Goal: Information Seeking & Learning: Compare options

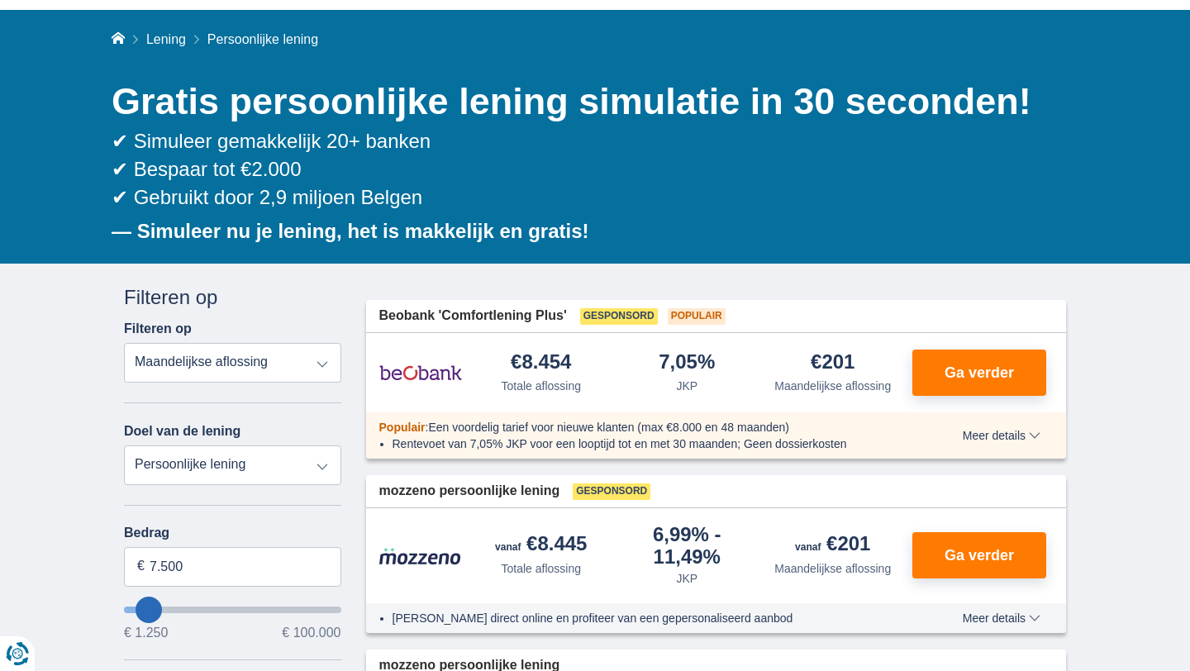
scroll to position [99, 0]
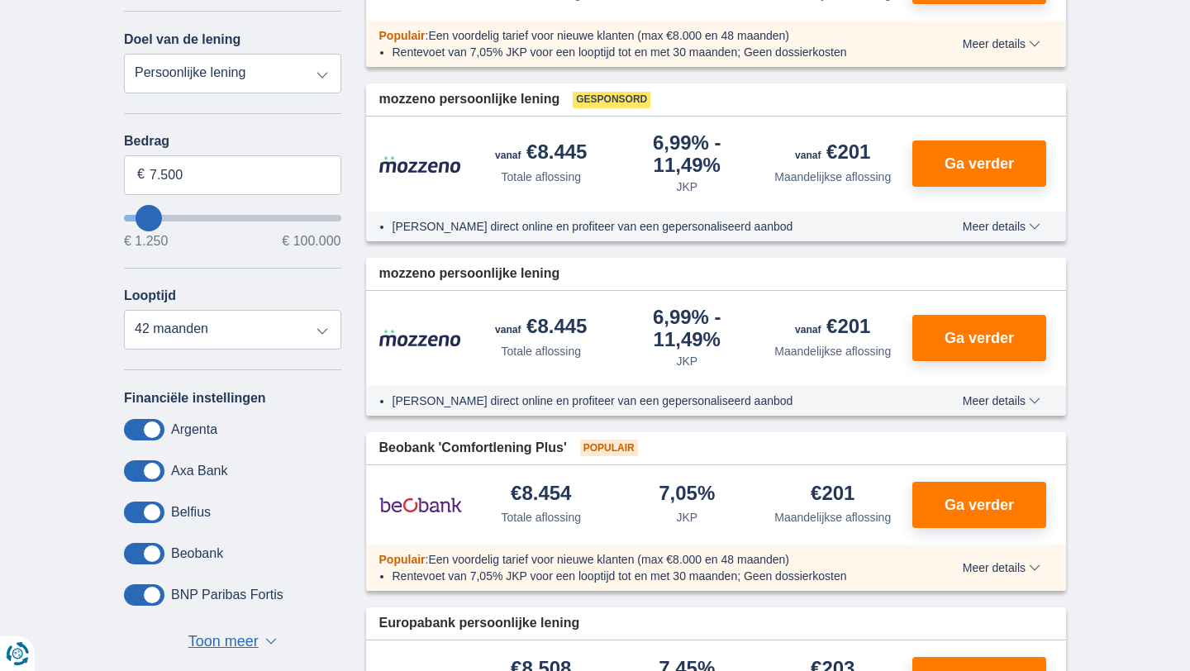
scroll to position [486, 0]
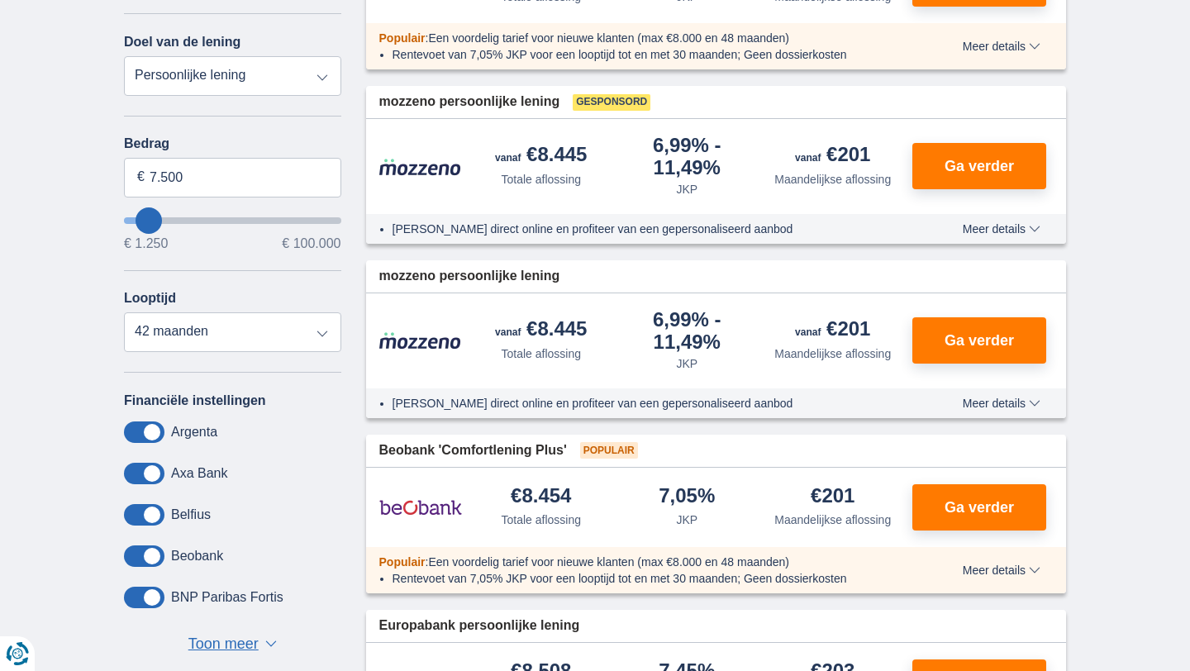
type input "12.250"
type input "12250"
select select "60"
type input "13250"
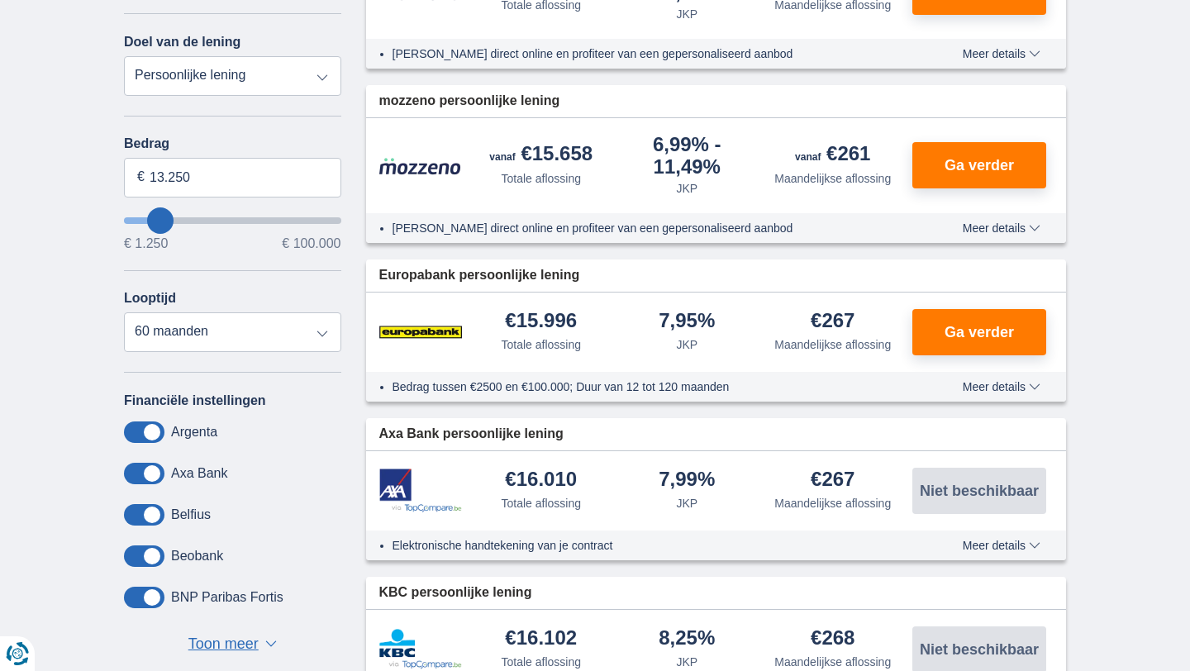
type input "45.250"
type input "45250"
click at [222, 222] on input "wantToBorrow" at bounding box center [232, 220] width 217 height 7
select select "120"
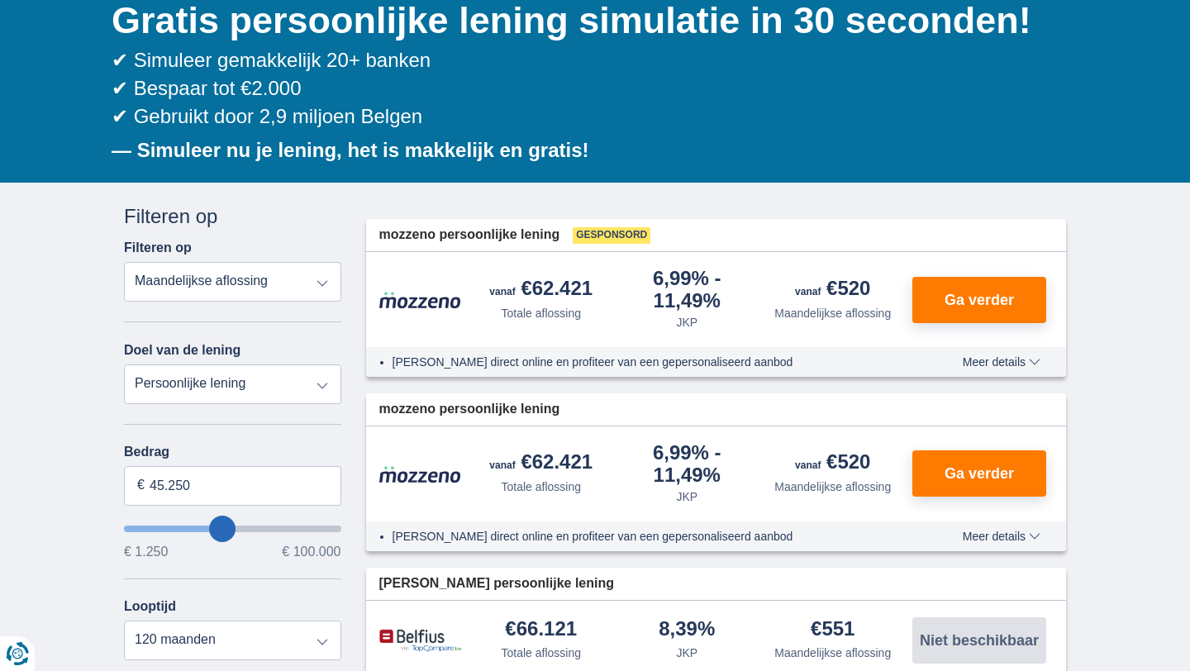
scroll to position [236, 0]
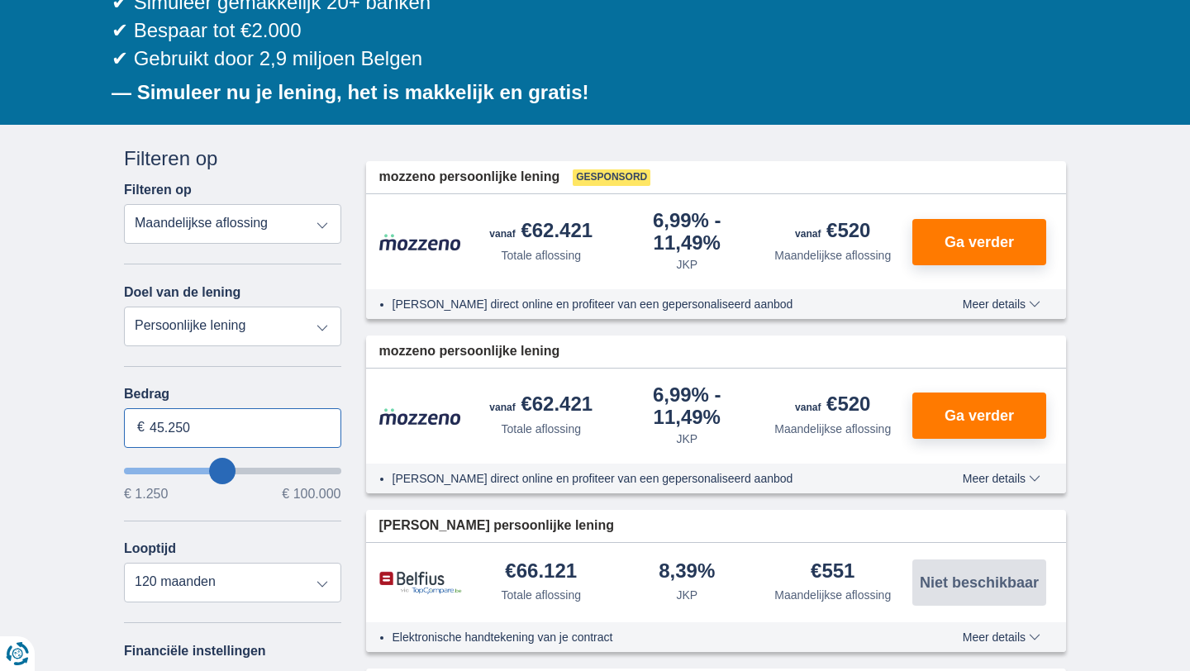
click at [219, 441] on input "45.250" at bounding box center [232, 428] width 217 height 40
type input "50.000"
type input "50250"
click at [294, 587] on select "12 maanden 18 maanden 24 maanden 30 maanden 36 maanden 42 maanden 48 maanden 60…" at bounding box center [232, 583] width 217 height 40
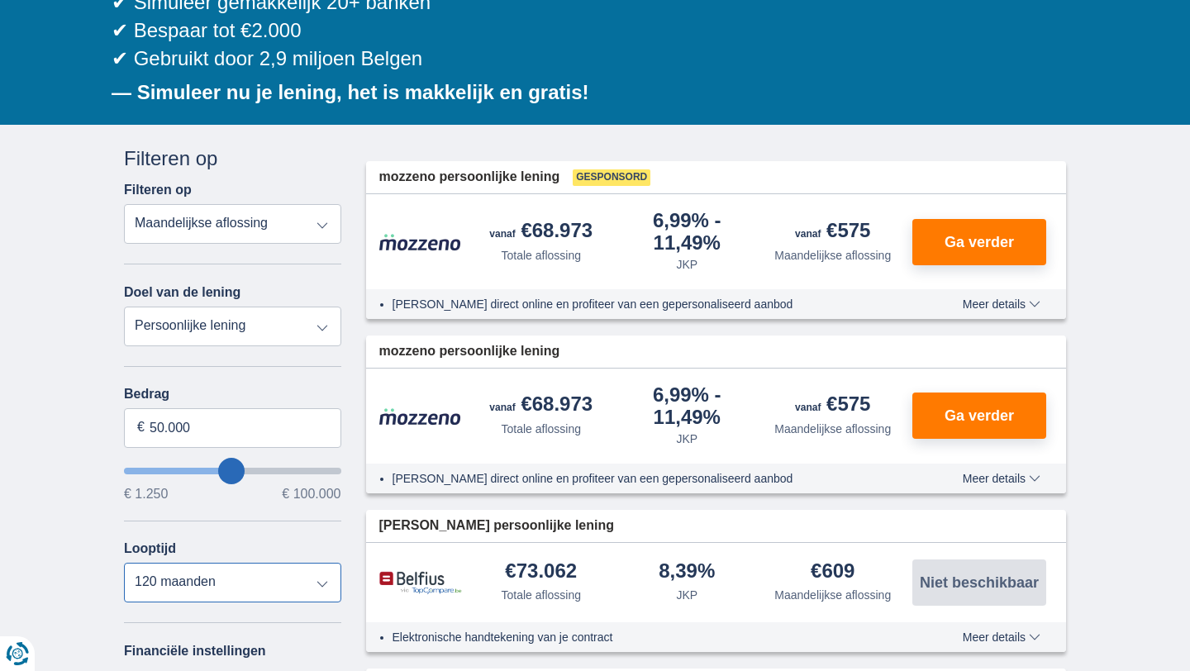
select select "72"
click at [124, 565] on select "12 maanden 18 maanden 24 maanden 30 maanden 36 maanden 42 maanden 48 maanden 60…" at bounding box center [232, 583] width 217 height 40
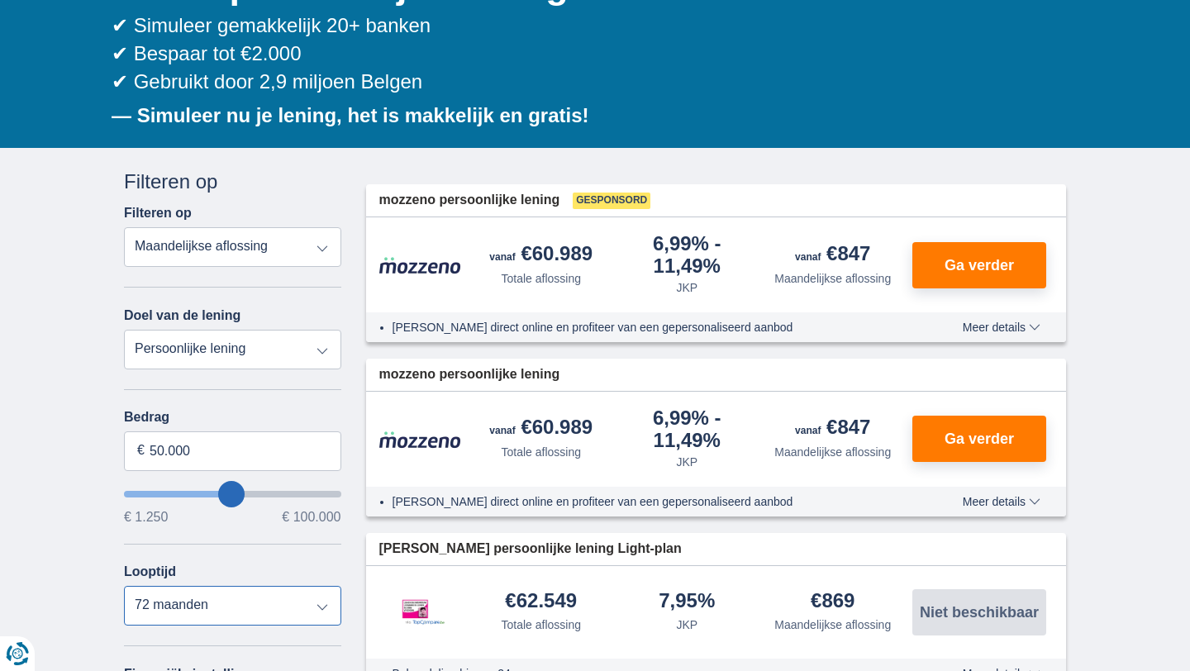
scroll to position [214, 0]
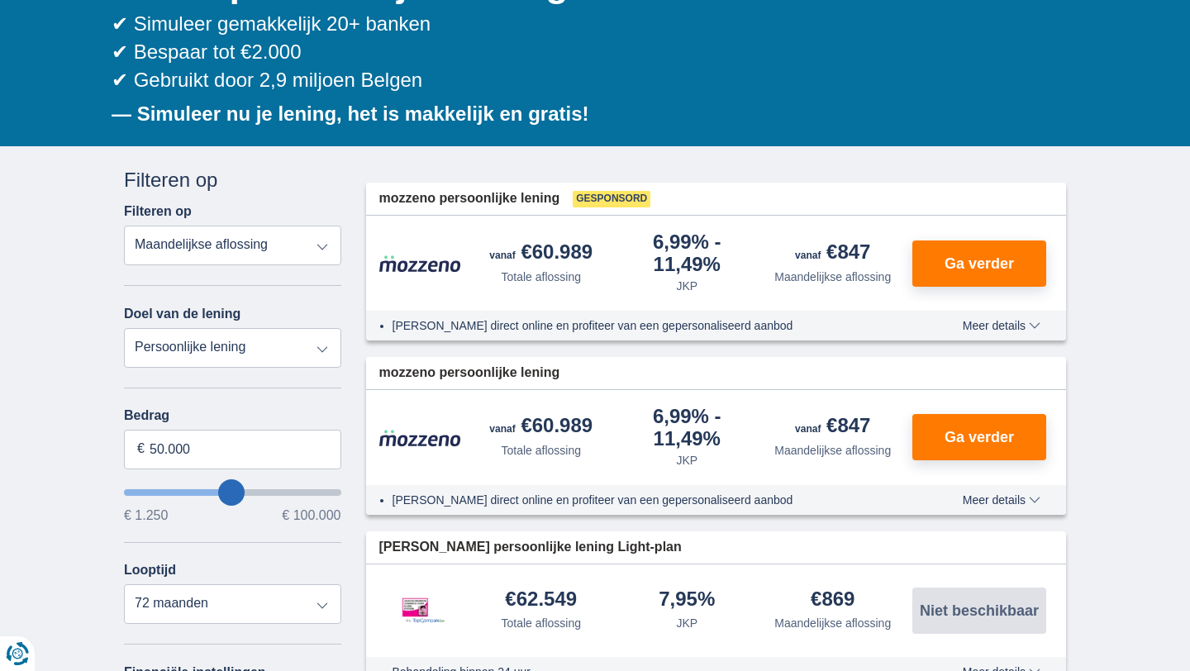
click at [336, 348] on select "Persoonlijke lening Auto Moto / fiets Mobilhome / caravan Renovatie Energie Sch…" at bounding box center [232, 348] width 217 height 40
select select "renovationLoan"
click at [124, 328] on select "Persoonlijke lening Auto Moto / fiets Mobilhome / caravan Renovatie Energie Sch…" at bounding box center [232, 348] width 217 height 40
type input "15.000"
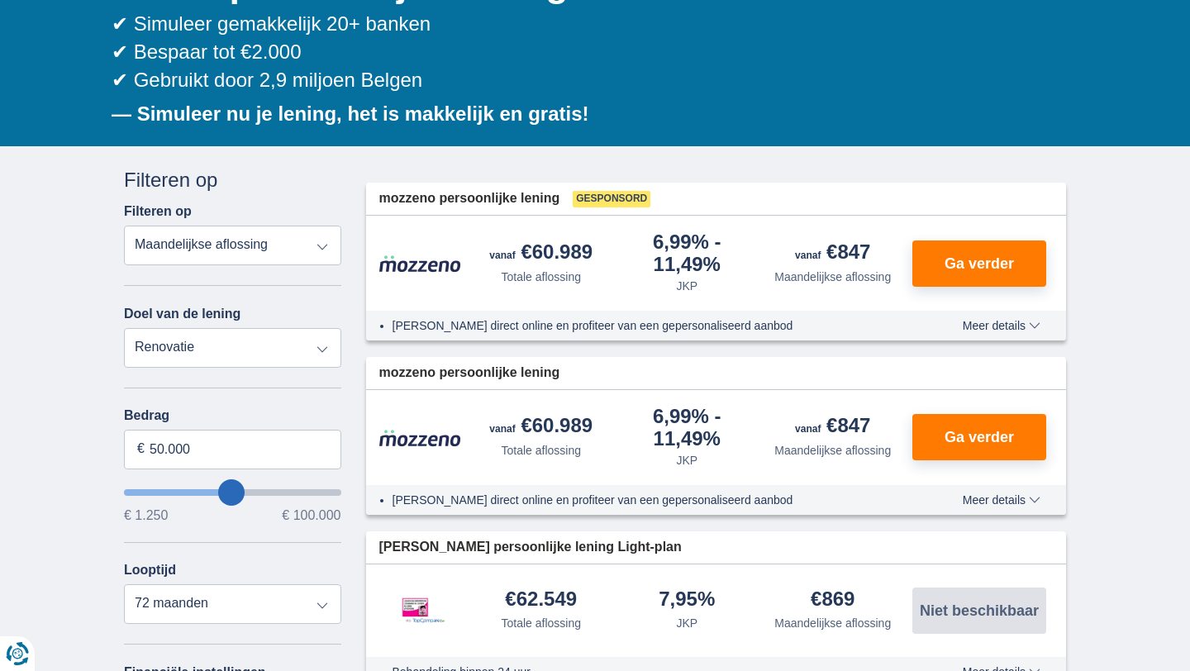
type input "15250"
select select "60"
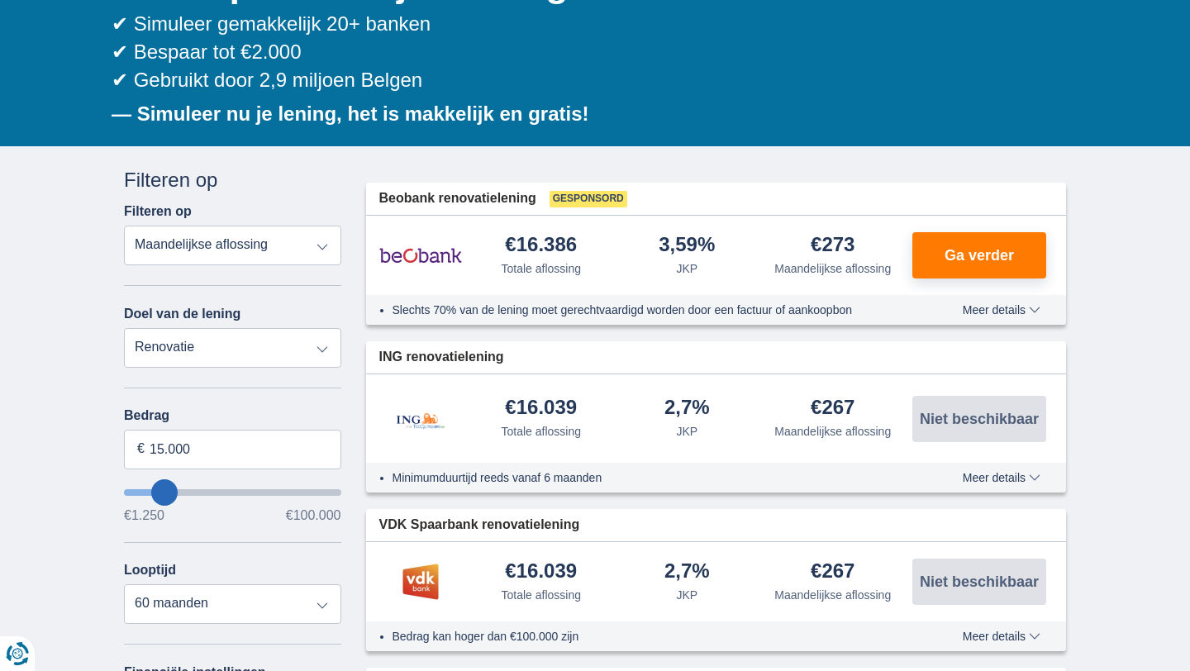
type input "43.250"
type input "43250"
select select "120"
click at [217, 490] on input "wantToBorrow" at bounding box center [232, 492] width 217 height 7
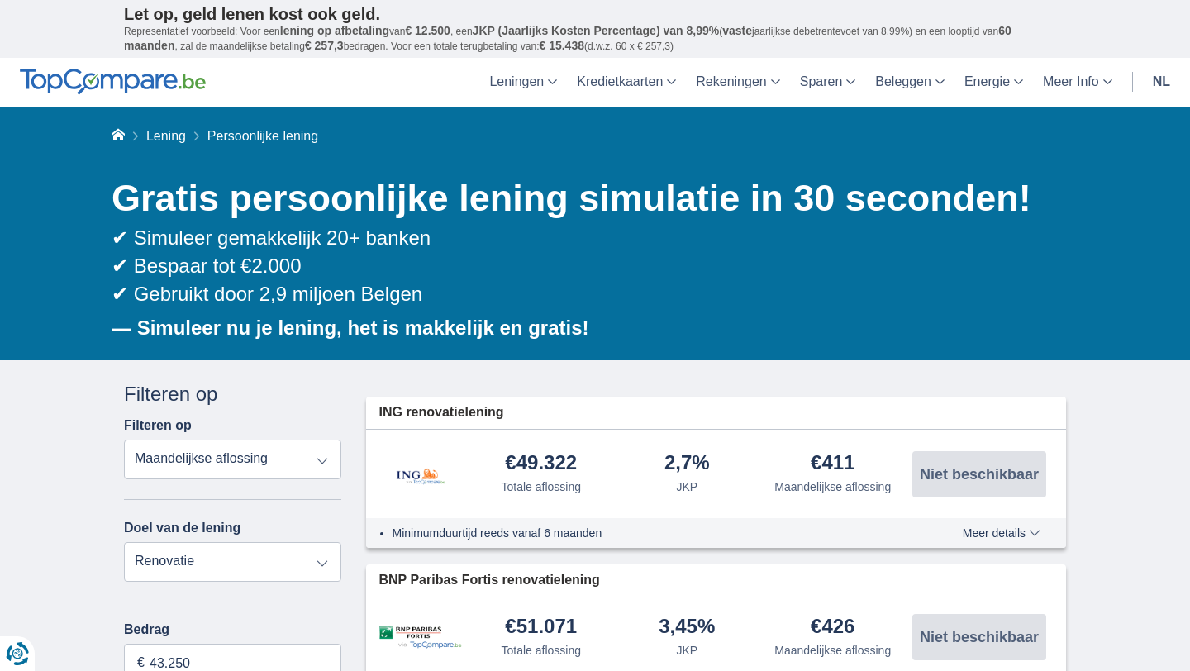
type input "42250"
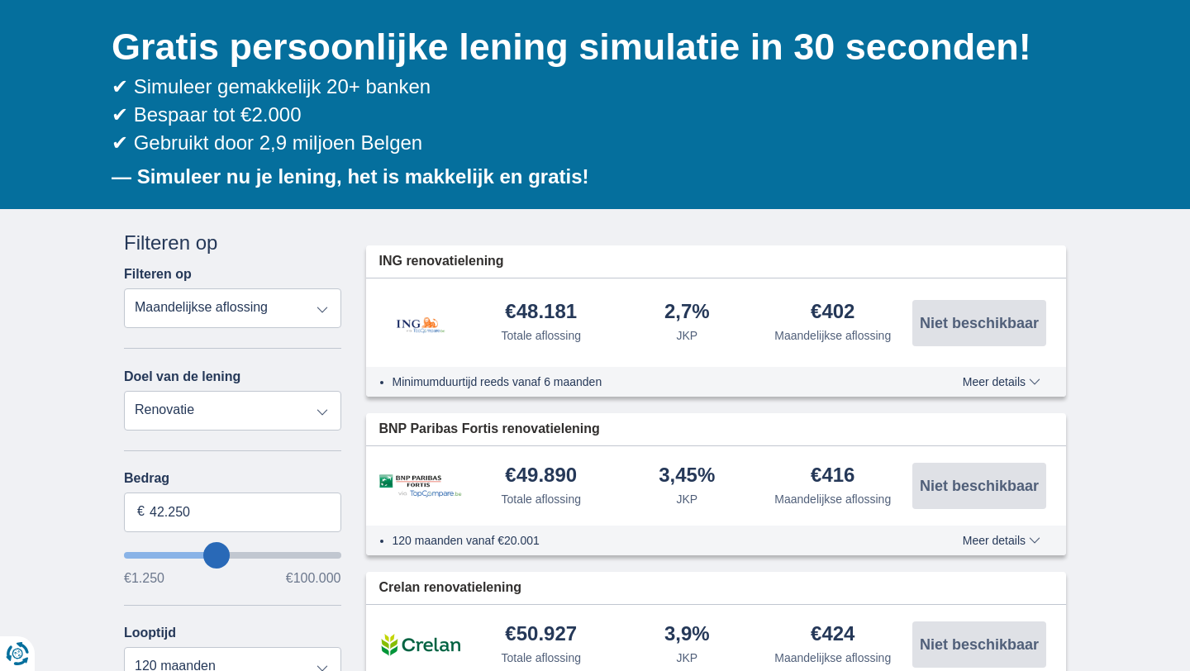
scroll to position [165, 0]
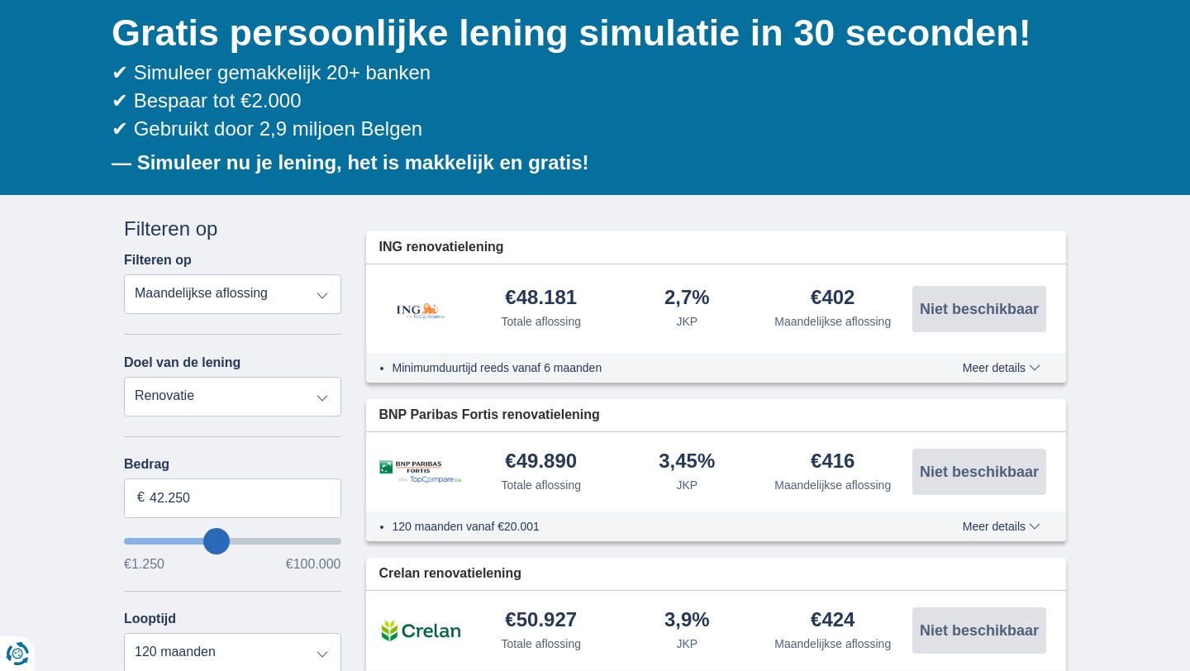
drag, startPoint x: 231, startPoint y: 545, endPoint x: 221, endPoint y: 507, distance: 39.1
click at [221, 507] on div "Bedrag 42.250 € €1.250 €100.000" at bounding box center [232, 514] width 217 height 114
click at [221, 507] on input "42.250" at bounding box center [232, 498] width 217 height 40
type input "50.000"
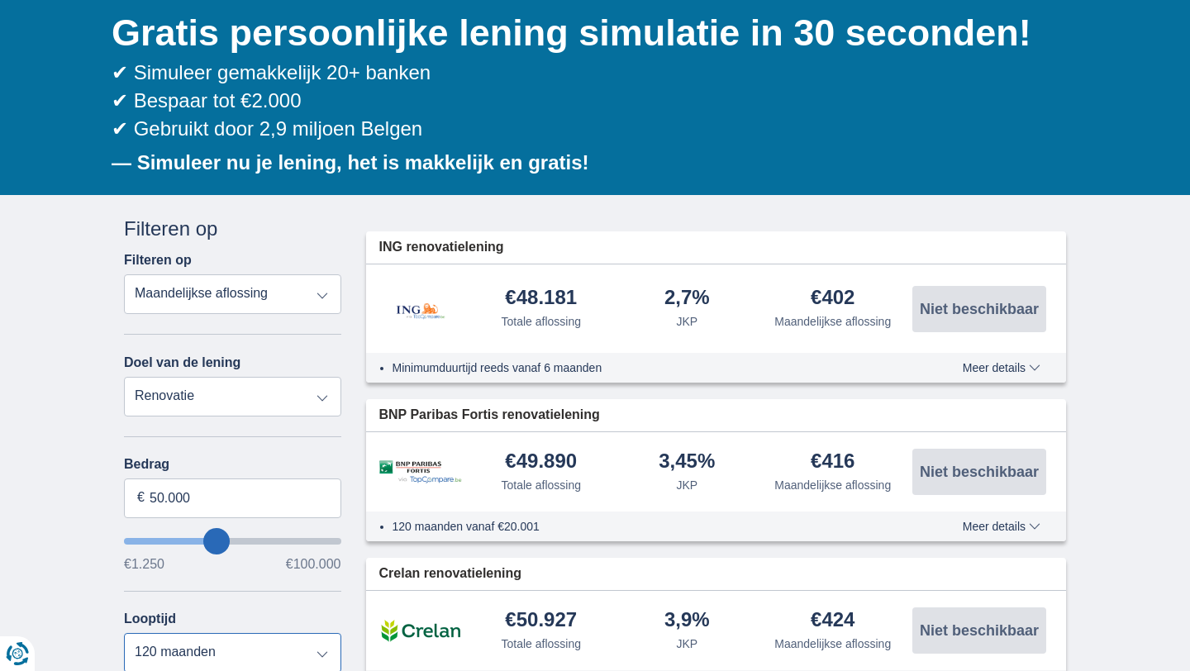
type input "50250"
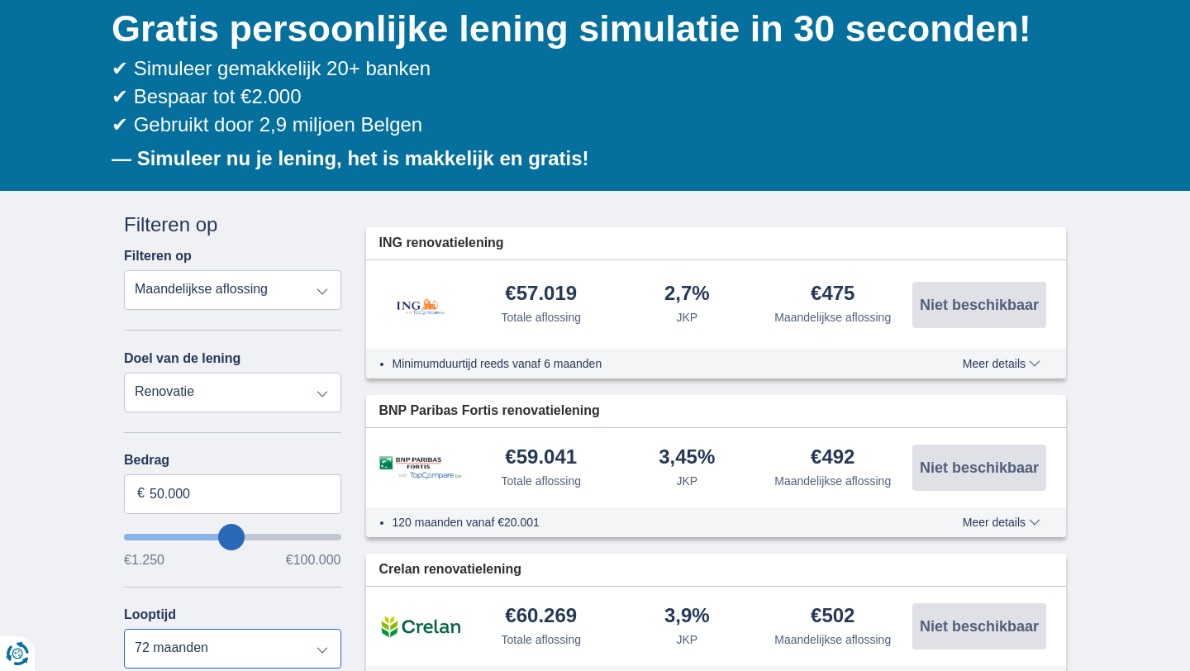
click at [124, 631] on select "12 maanden 18 maanden 24 maanden 30 maanden 36 maanden 42 maanden 48 maanden 60…" at bounding box center [232, 649] width 217 height 40
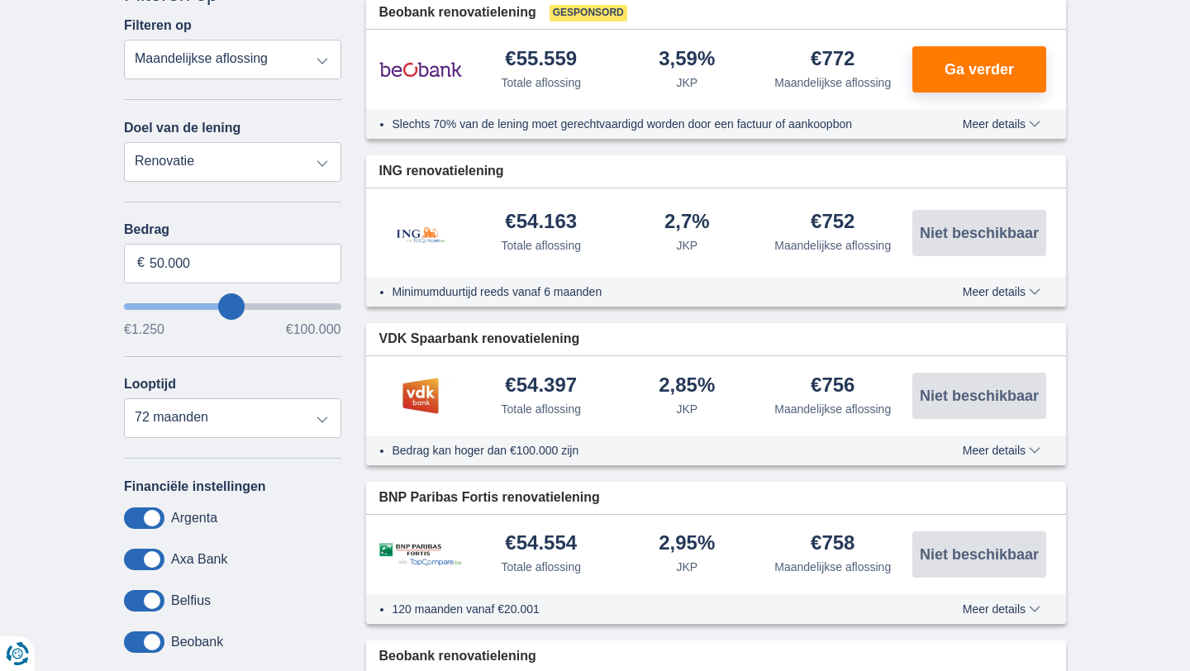
scroll to position [401, 0]
click at [329, 427] on select "12 maanden 18 maanden 24 maanden 30 maanden 36 maanden 42 maanden 48 maanden 60…" at bounding box center [232, 417] width 217 height 40
click at [124, 400] on select "12 maanden 18 maanden 24 maanden 30 maanden 36 maanden 42 maanden 48 maanden 60…" at bounding box center [232, 417] width 217 height 40
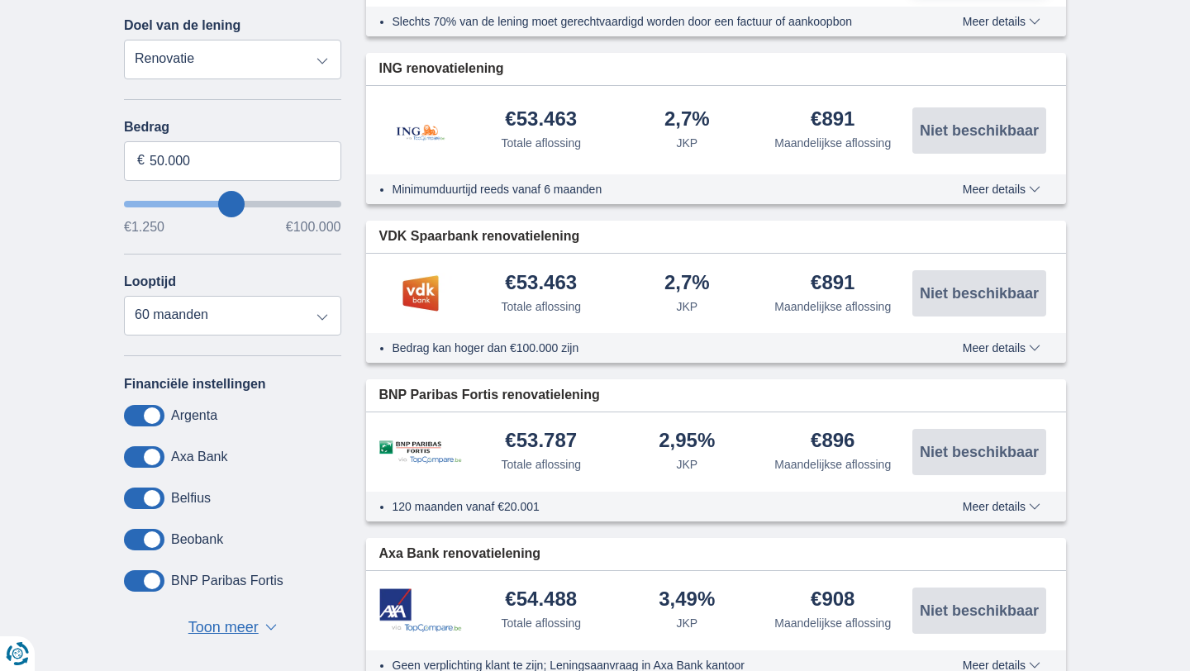
scroll to position [500, 0]
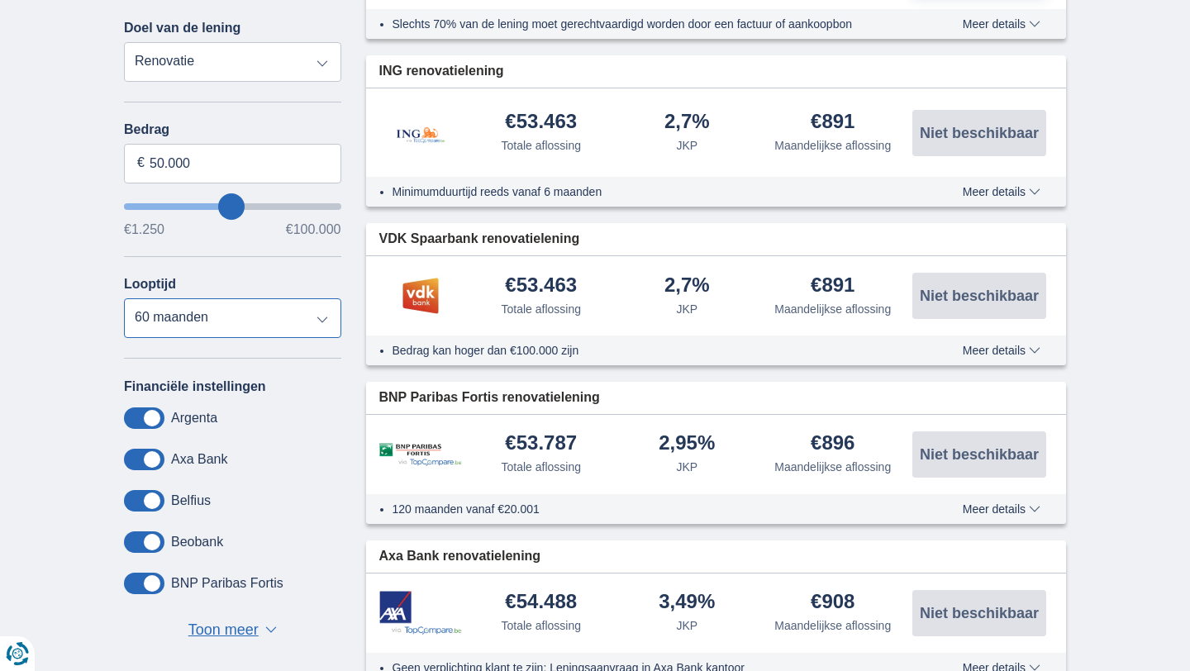
click at [327, 325] on select "12 maanden 18 maanden 24 maanden 30 maanden 36 maanden 42 maanden 48 maanden 60…" at bounding box center [232, 318] width 217 height 40
select select "48"
click at [124, 301] on select "12 maanden 18 maanden 24 maanden 30 maanden 36 maanden 42 maanden 48 maanden 60…" at bounding box center [232, 318] width 217 height 40
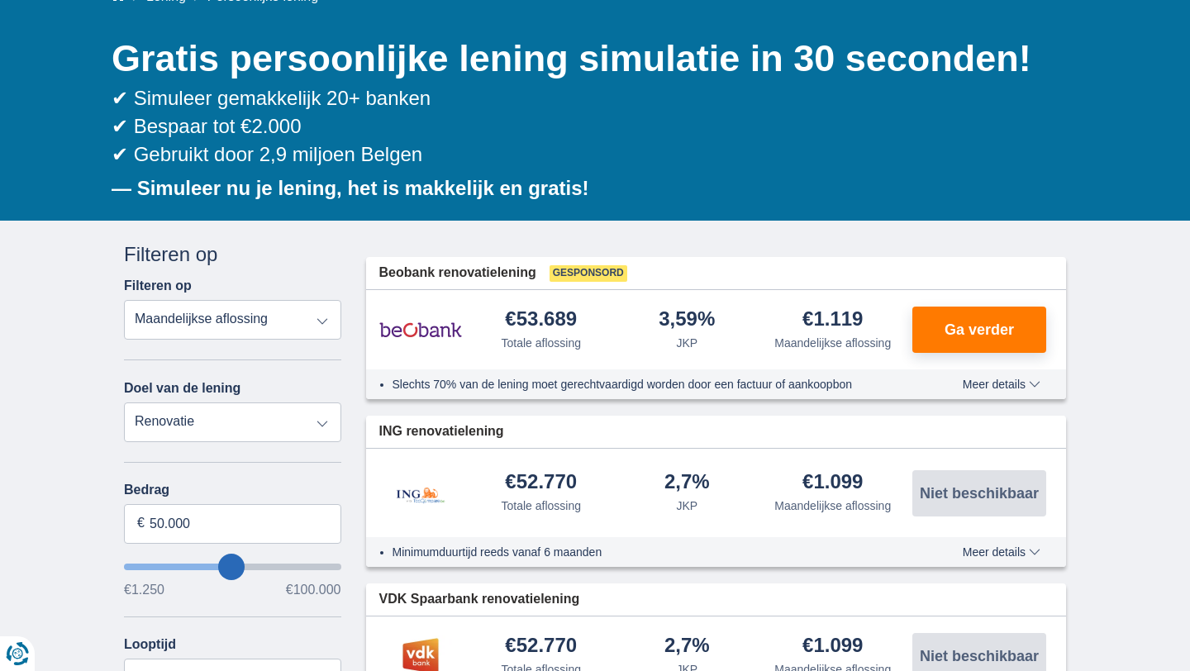
scroll to position [136, 0]
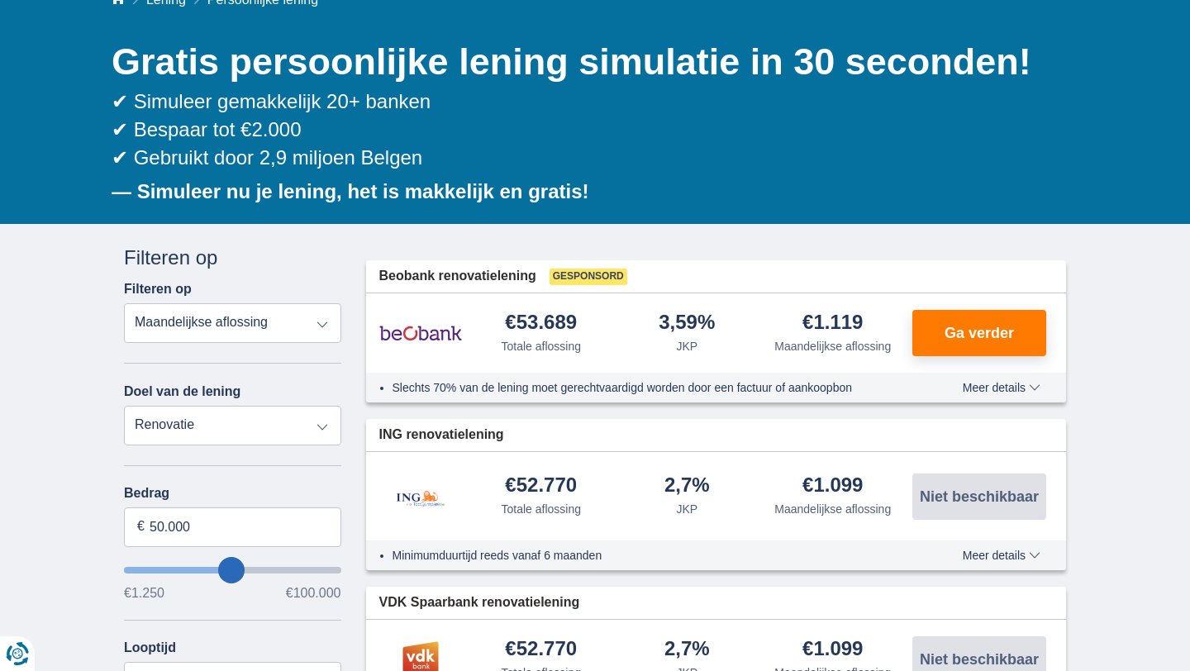
click at [326, 426] on select "Persoonlijke lening Auto Moto / fiets Mobilhome / caravan Renovatie Energie Sch…" at bounding box center [232, 426] width 217 height 40
select select "furniture"
click at [124, 406] on select "Persoonlijke lening Auto Moto / fiets Mobilhome / caravan Renovatie Energie Sch…" at bounding box center [232, 426] width 217 height 40
type input "7.500"
type input "7250"
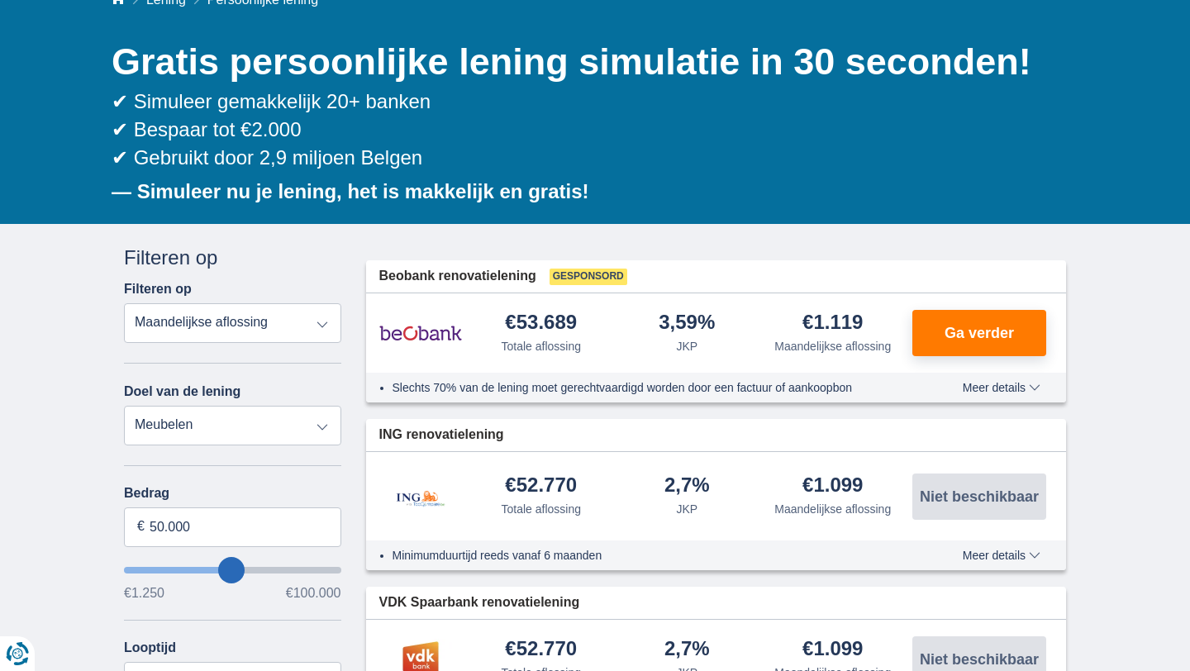
select select "42"
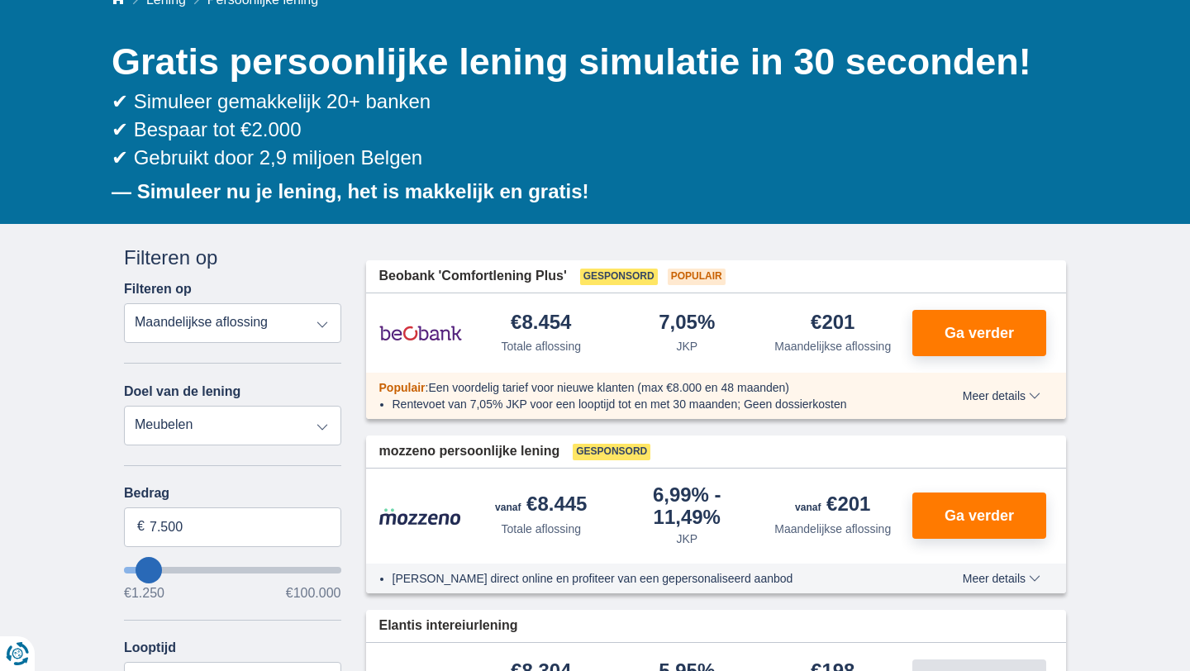
type input "39.250"
type input "39250"
click at [210, 572] on input "wantToBorrow" at bounding box center [232, 570] width 217 height 7
select select "120"
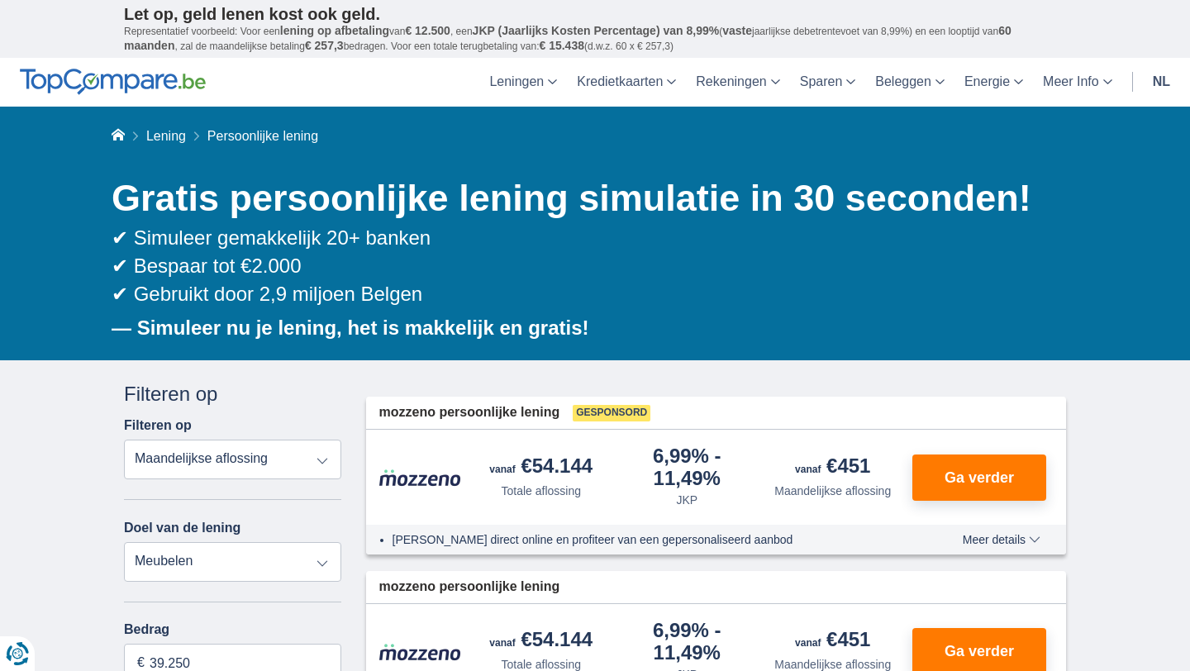
type input "38250"
type input "38.250"
type input "37250"
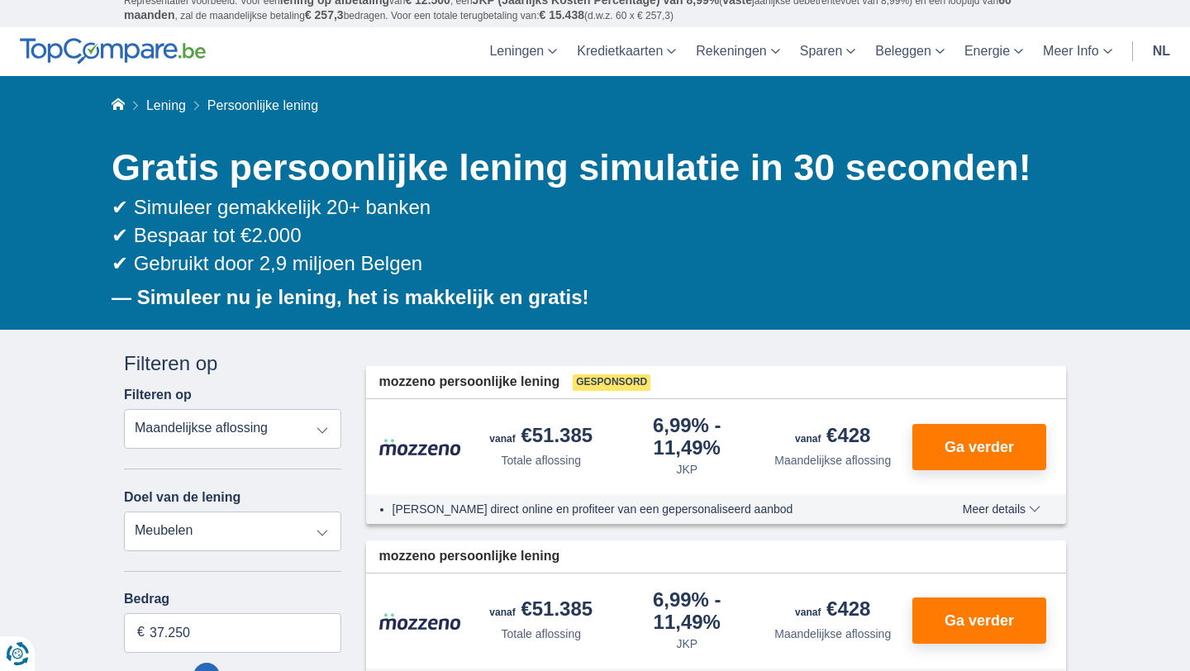
scroll to position [33, 0]
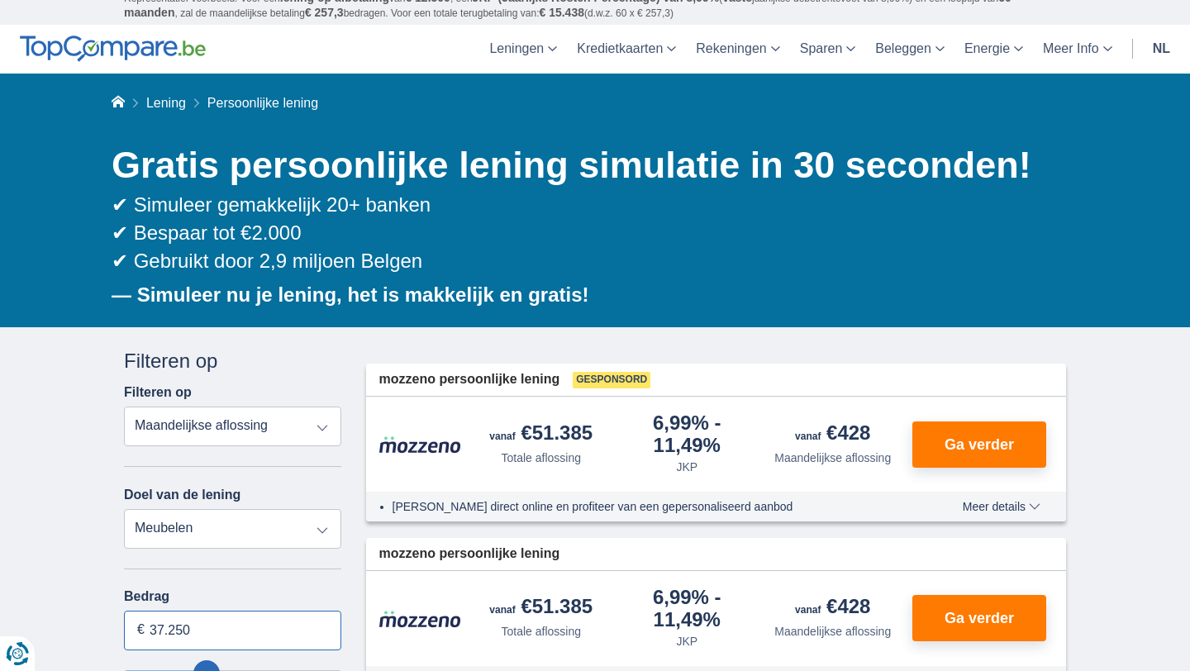
click at [210, 626] on input "37.250" at bounding box center [232, 631] width 217 height 40
type input "50.000"
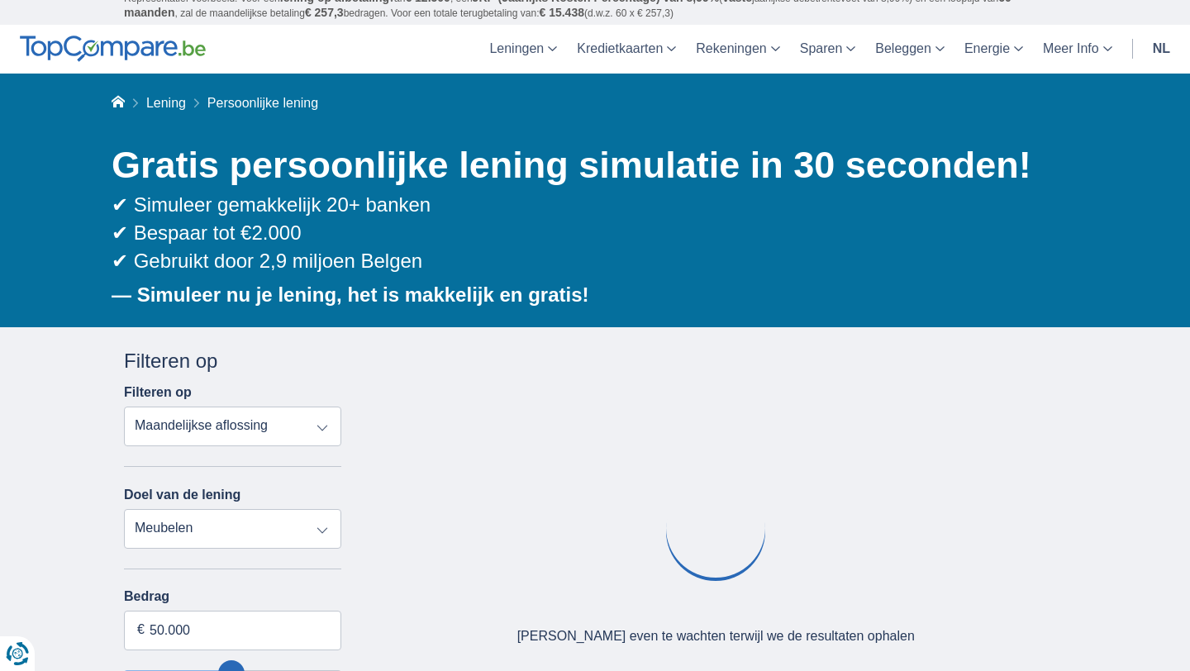
click at [234, 592] on label "Bedrag" at bounding box center [232, 596] width 217 height 15
click at [234, 611] on input "50.000" at bounding box center [232, 631] width 217 height 40
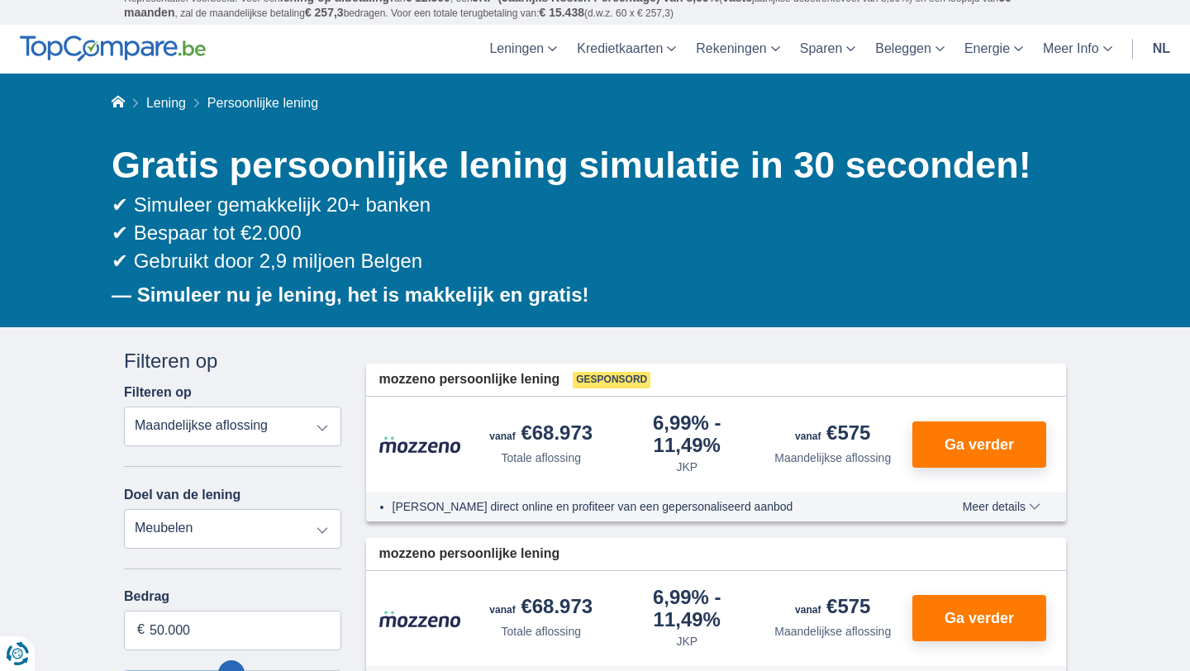
type input "50250"
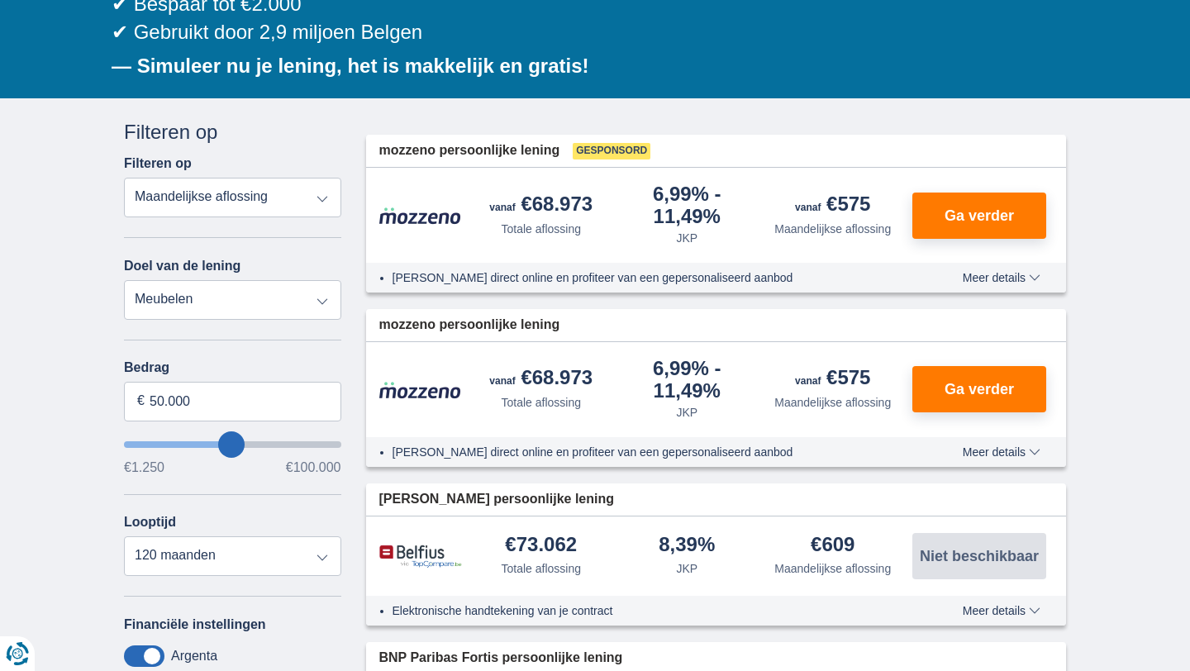
scroll to position [264, 0]
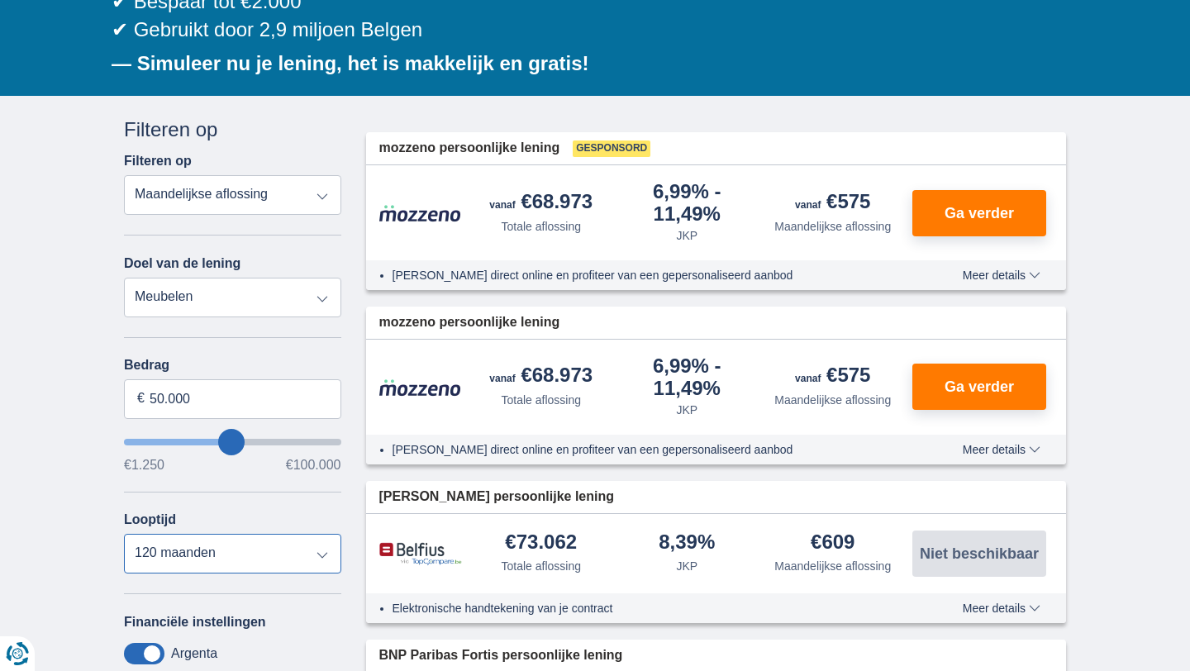
click at [250, 564] on select "12 maanden 18 maanden 24 maanden 30 maanden 36 maanden 42 maanden 48 maanden 60…" at bounding box center [232, 554] width 217 height 40
select select "72"
click at [124, 536] on select "12 maanden 18 maanden 24 maanden 30 maanden 36 maanden 42 maanden 48 maanden 60…" at bounding box center [232, 554] width 217 height 40
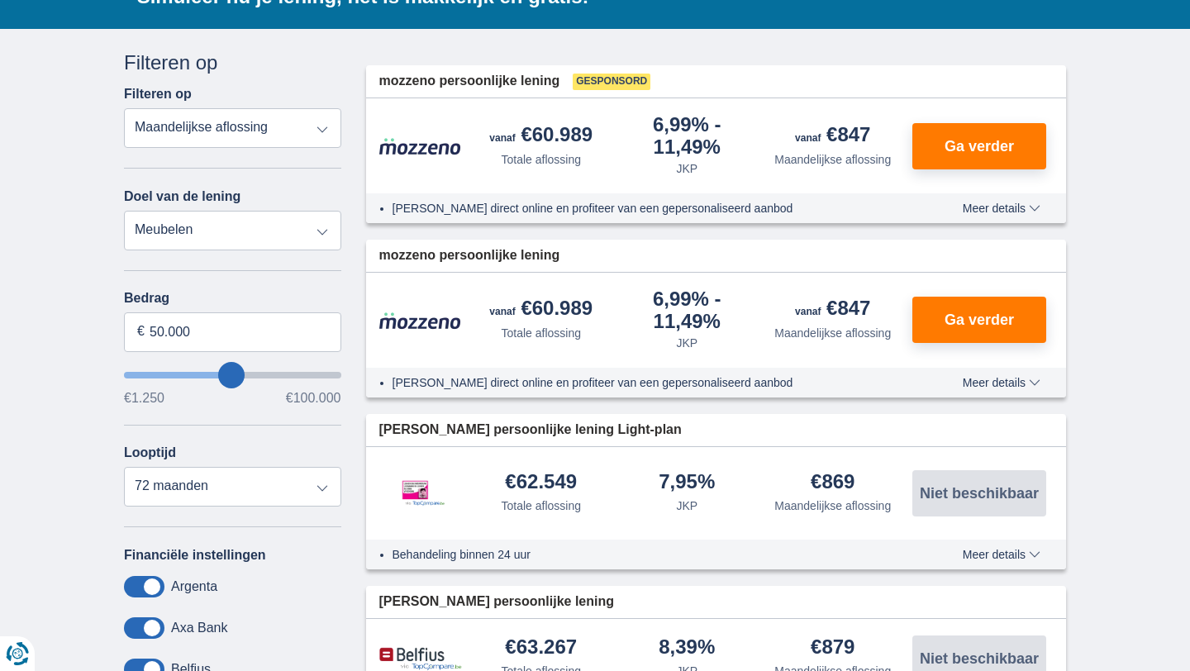
scroll to position [331, 0]
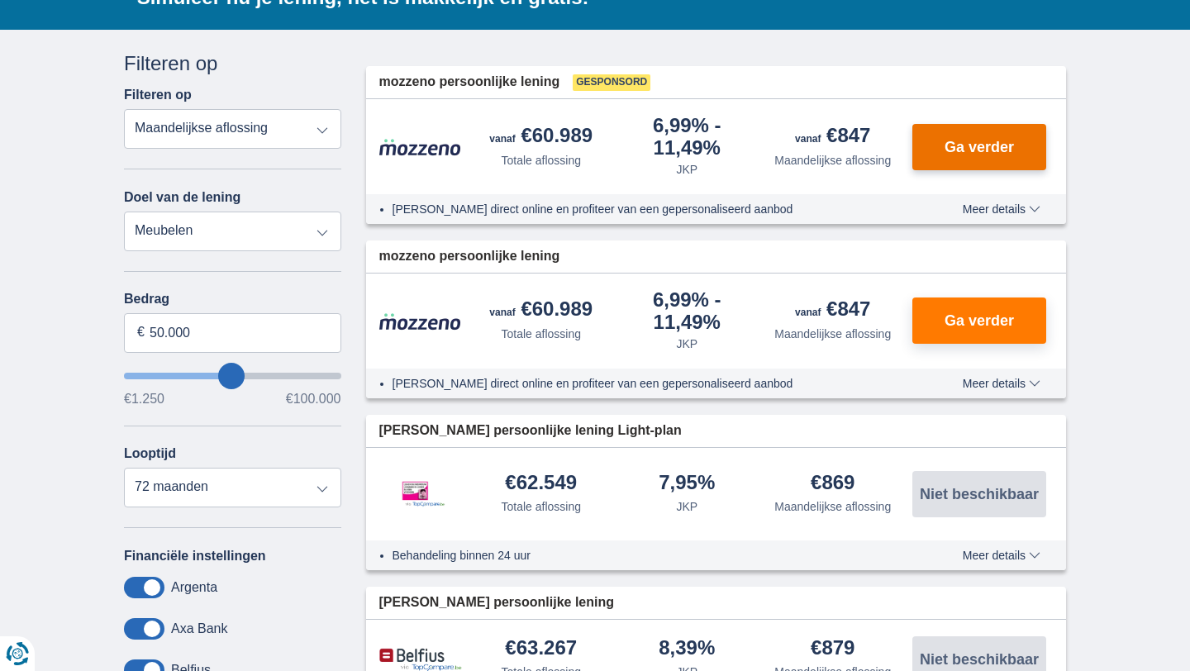
click at [973, 152] on span "Ga verder" at bounding box center [979, 147] width 69 height 15
